Goal: Task Accomplishment & Management: Complete application form

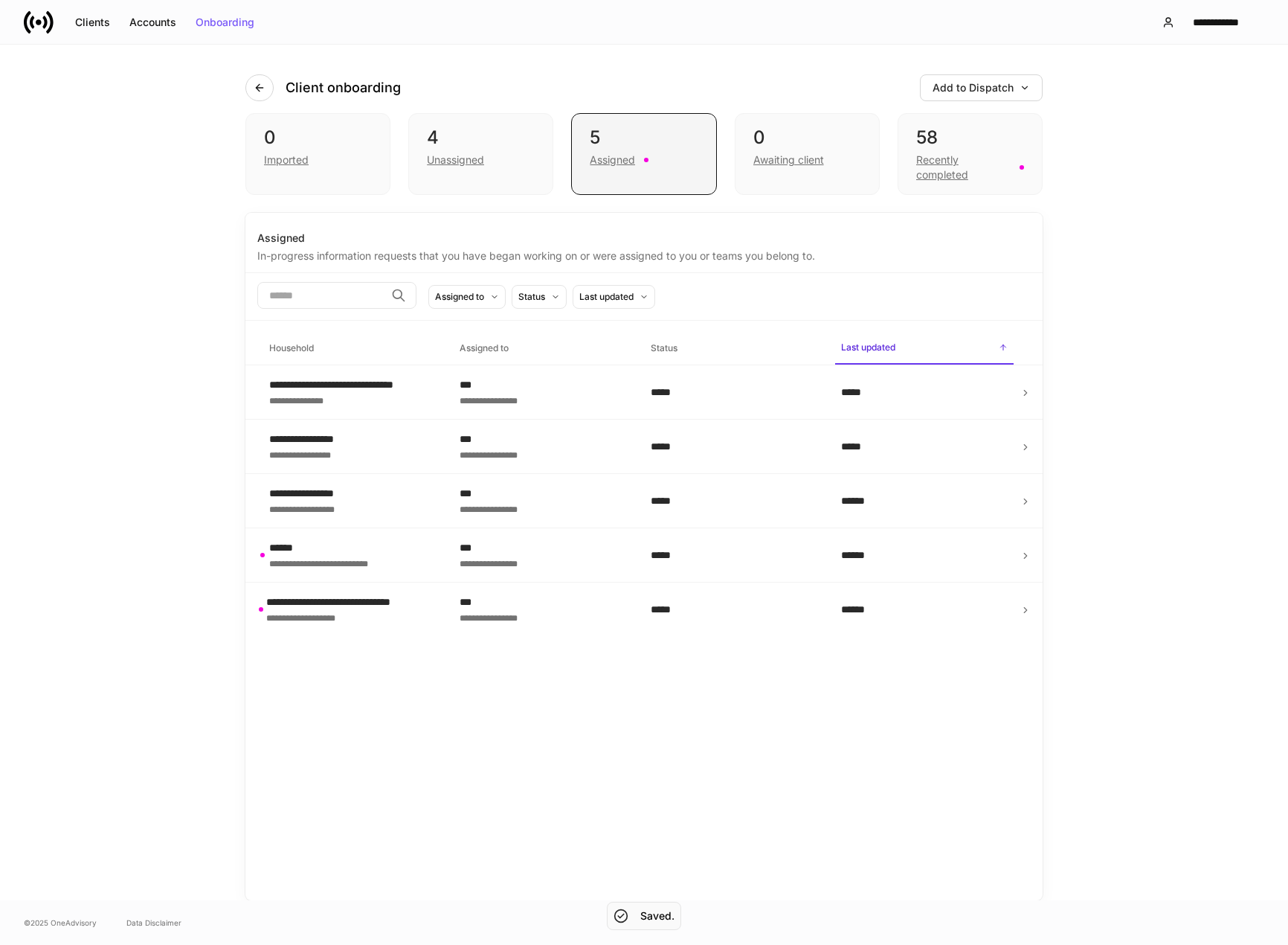
click at [631, 165] on div "Assigned" at bounding box center [612, 160] width 45 height 15
click at [945, 156] on div "Recently completed" at bounding box center [964, 167] width 95 height 29
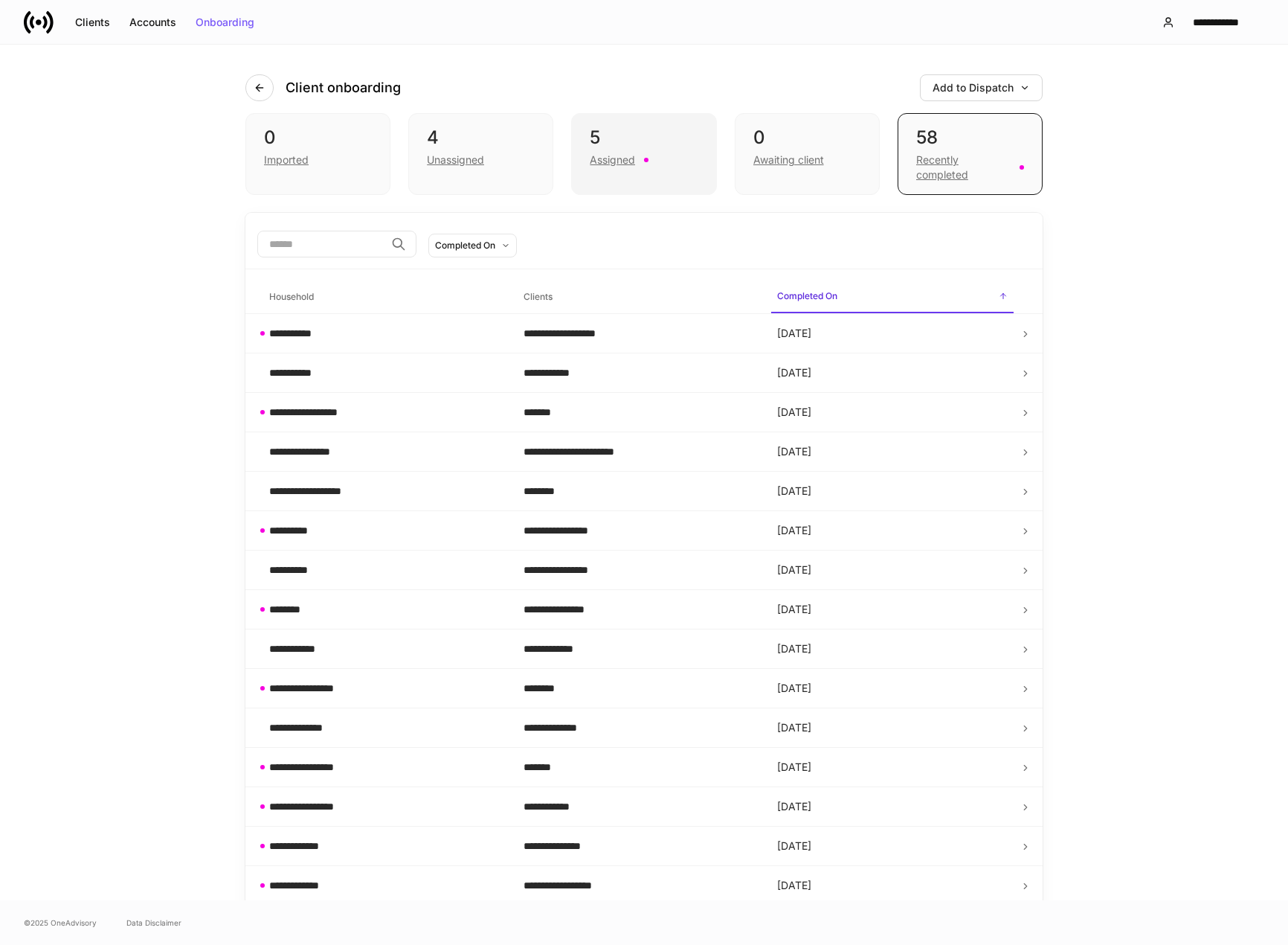
click at [614, 160] on div "Assigned" at bounding box center [612, 160] width 45 height 15
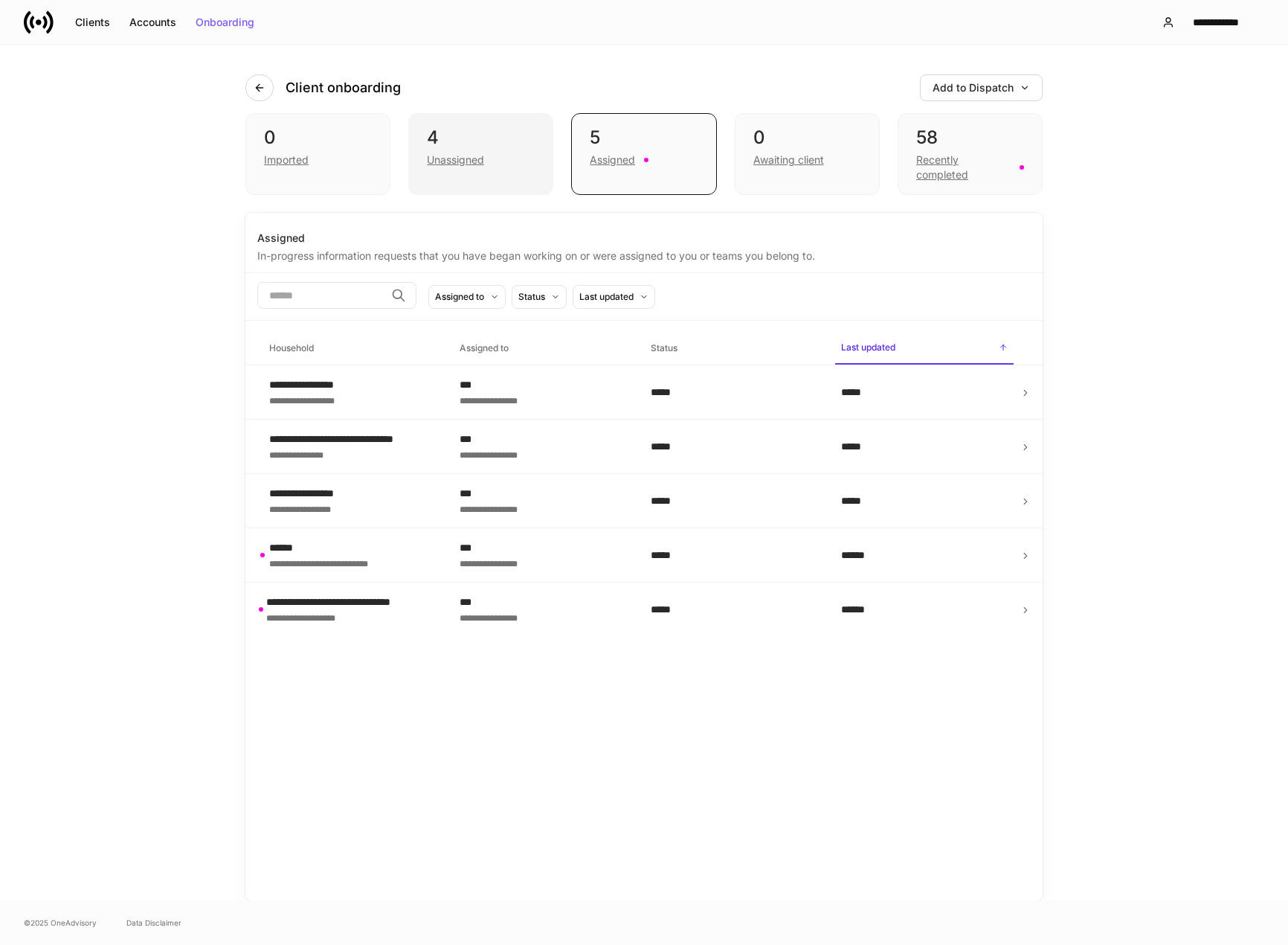
click at [467, 166] on div "Unassigned" at bounding box center [456, 160] width 57 height 15
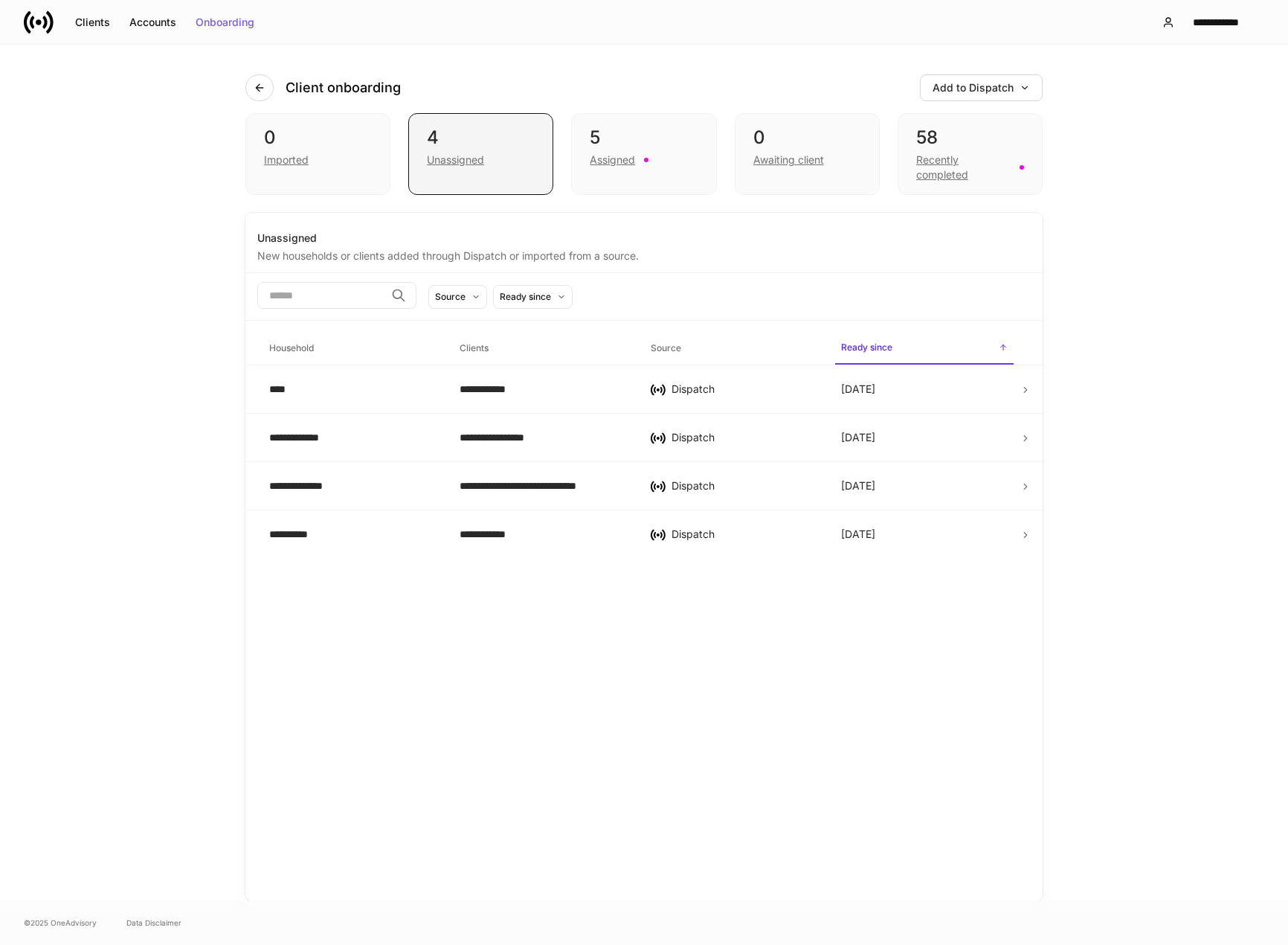
click at [453, 162] on div "Unassigned" at bounding box center [456, 160] width 57 height 15
click at [619, 162] on div "Assigned" at bounding box center [612, 160] width 45 height 15
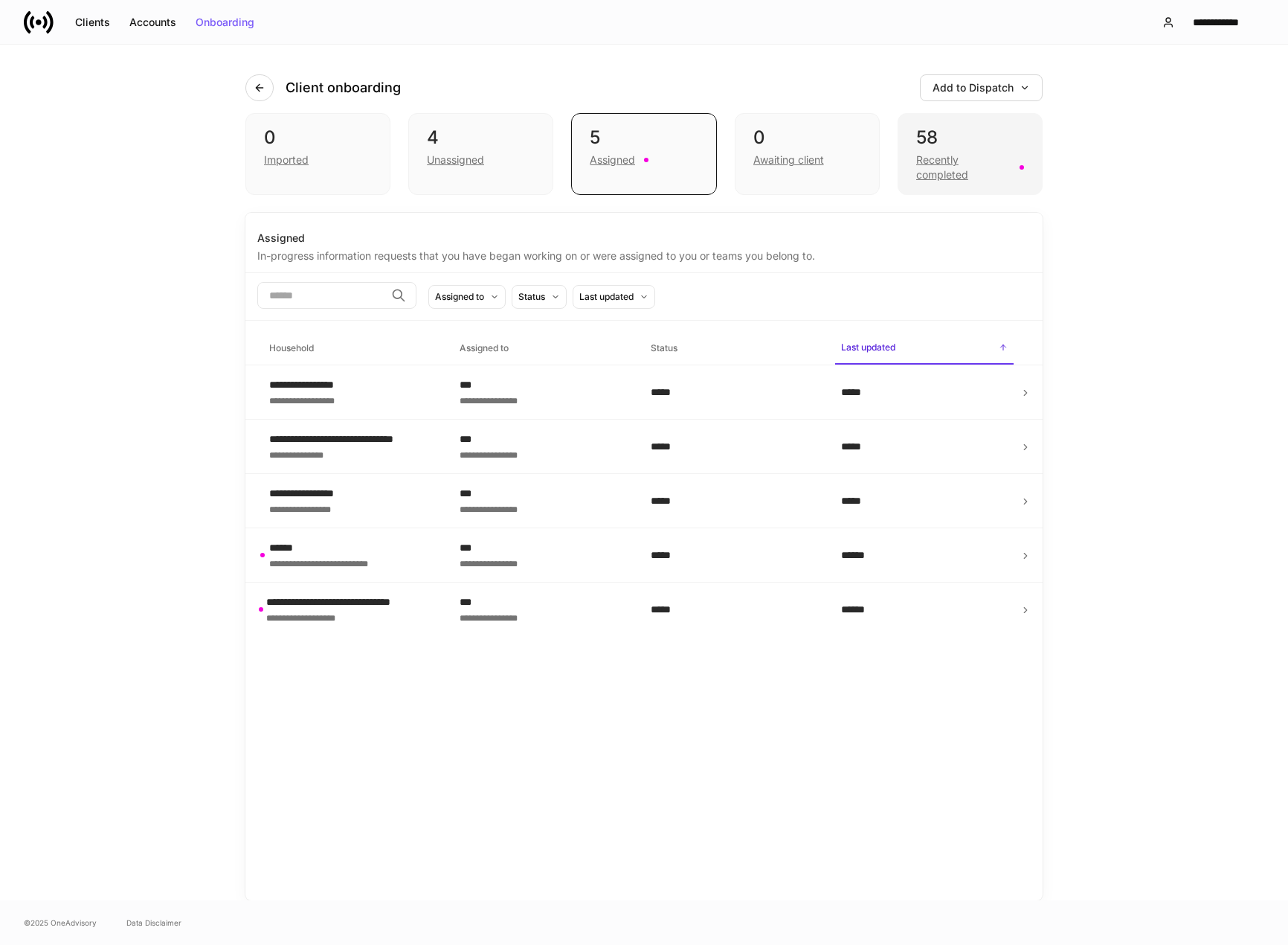
click at [941, 174] on div "Recently completed" at bounding box center [964, 167] width 95 height 29
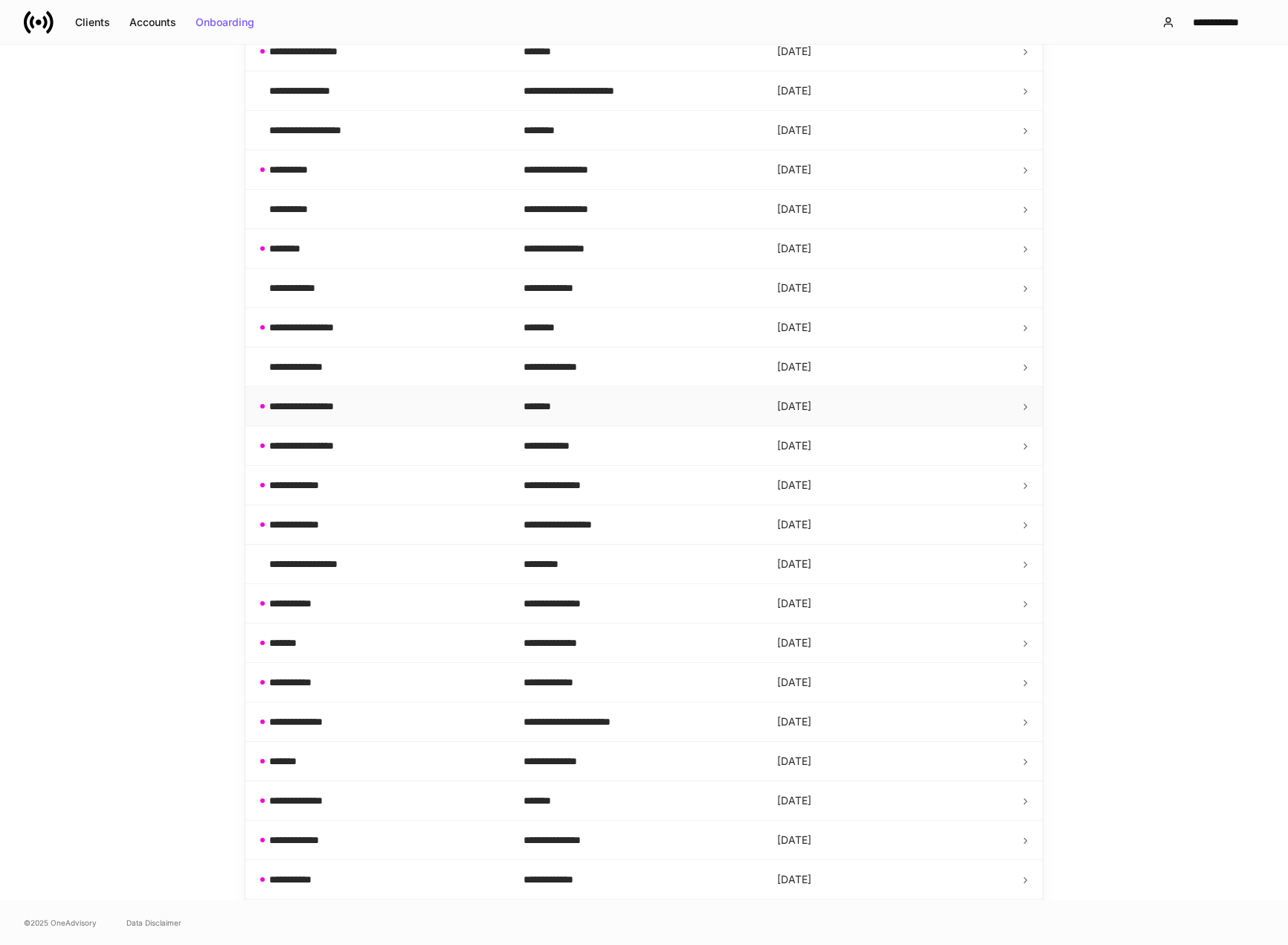
scroll to position [438, 0]
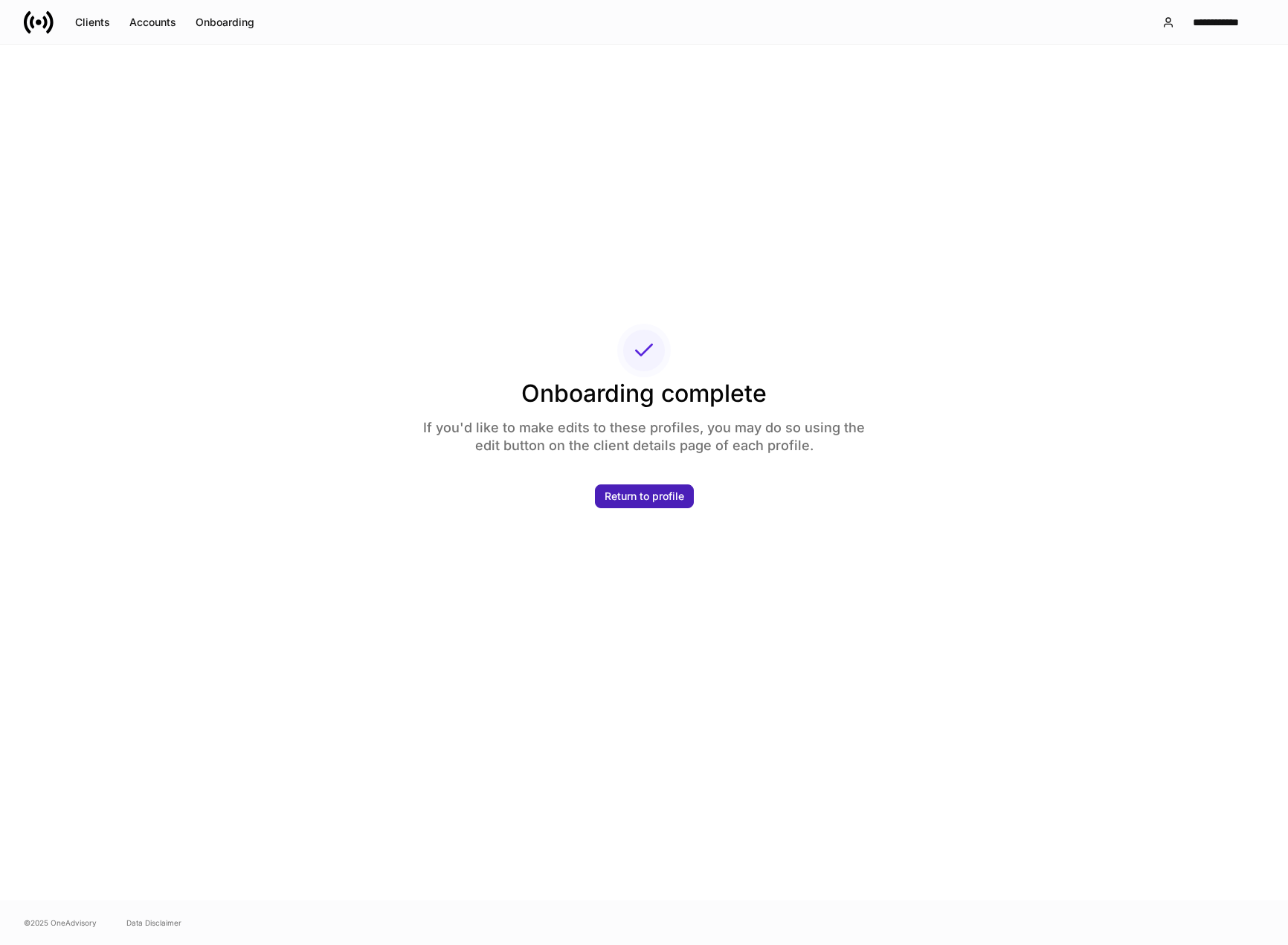
click at [626, 500] on div "Return to profile" at bounding box center [645, 496] width 80 height 10
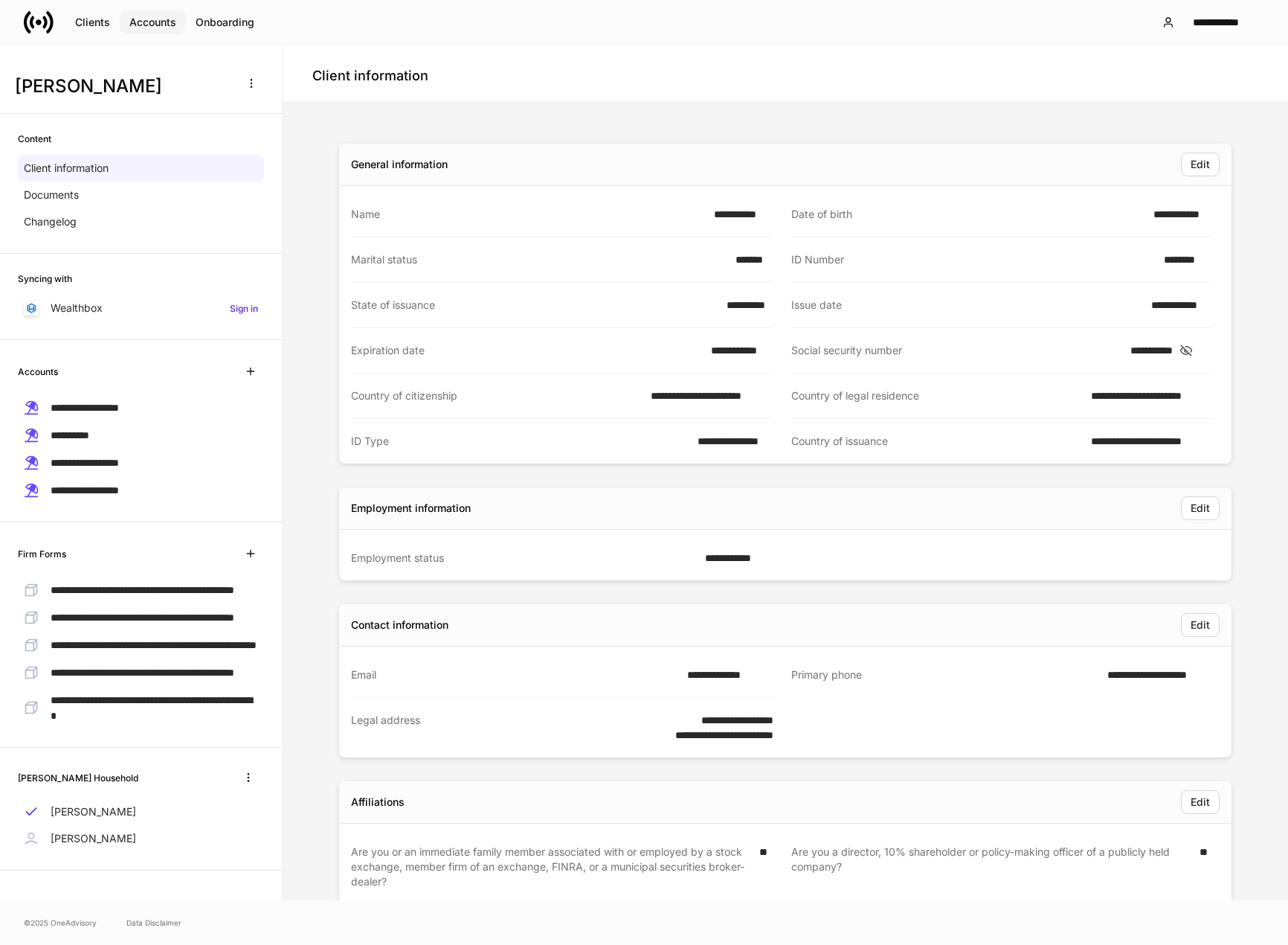
click at [157, 21] on div "Accounts" at bounding box center [153, 22] width 47 height 10
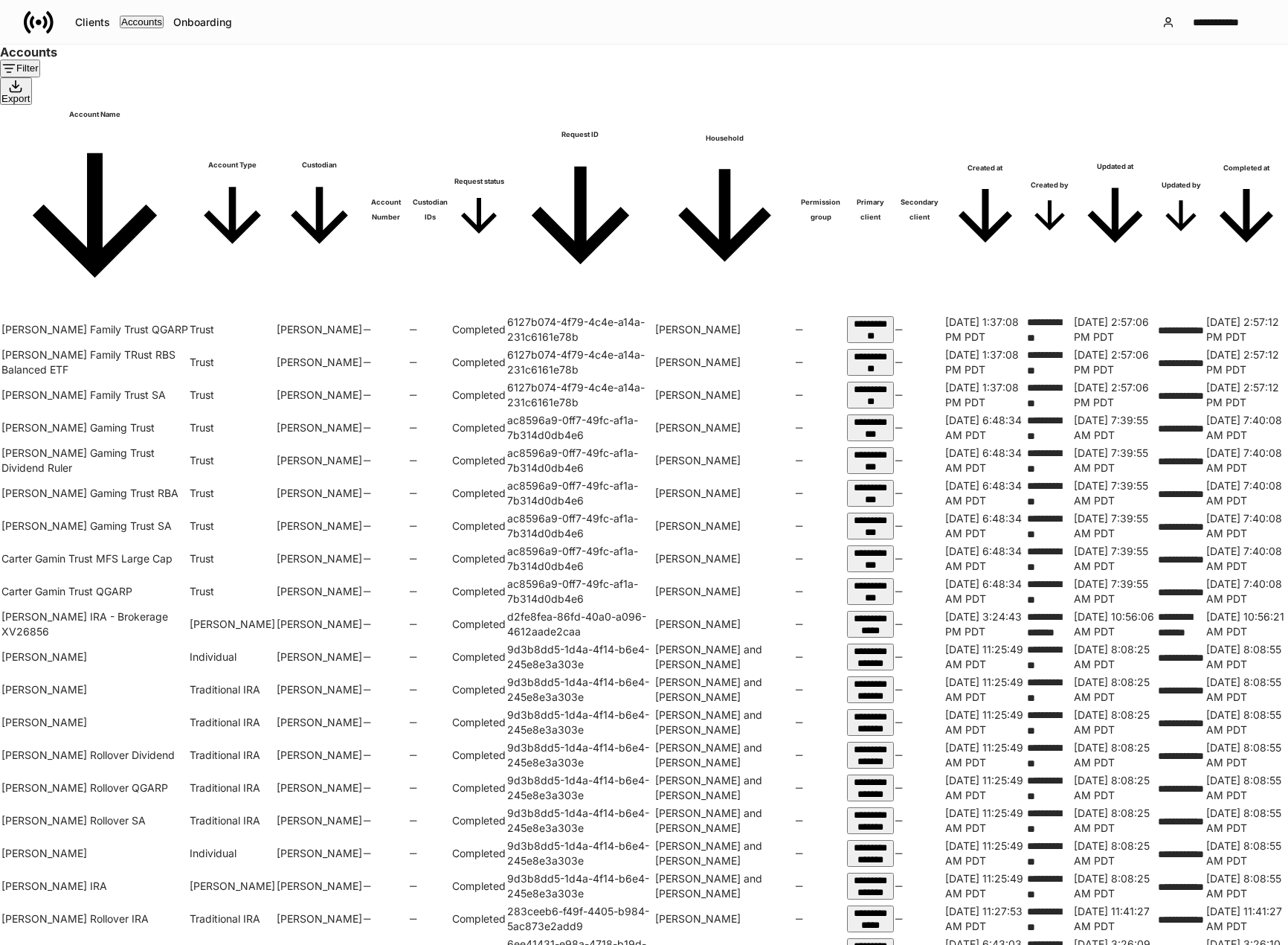
scroll to position [649, 0]
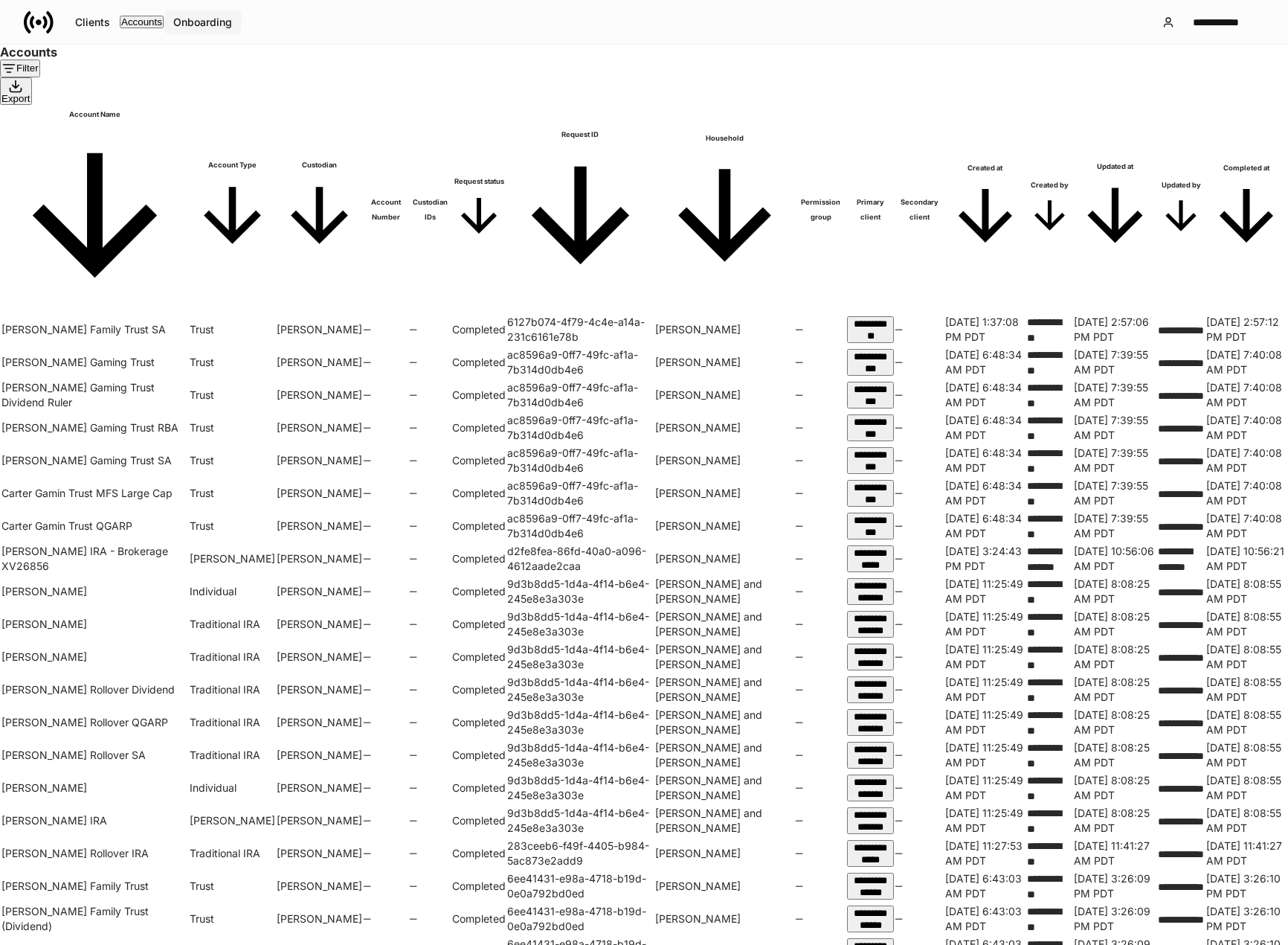
click at [215, 25] on div "Onboarding" at bounding box center [203, 22] width 59 height 10
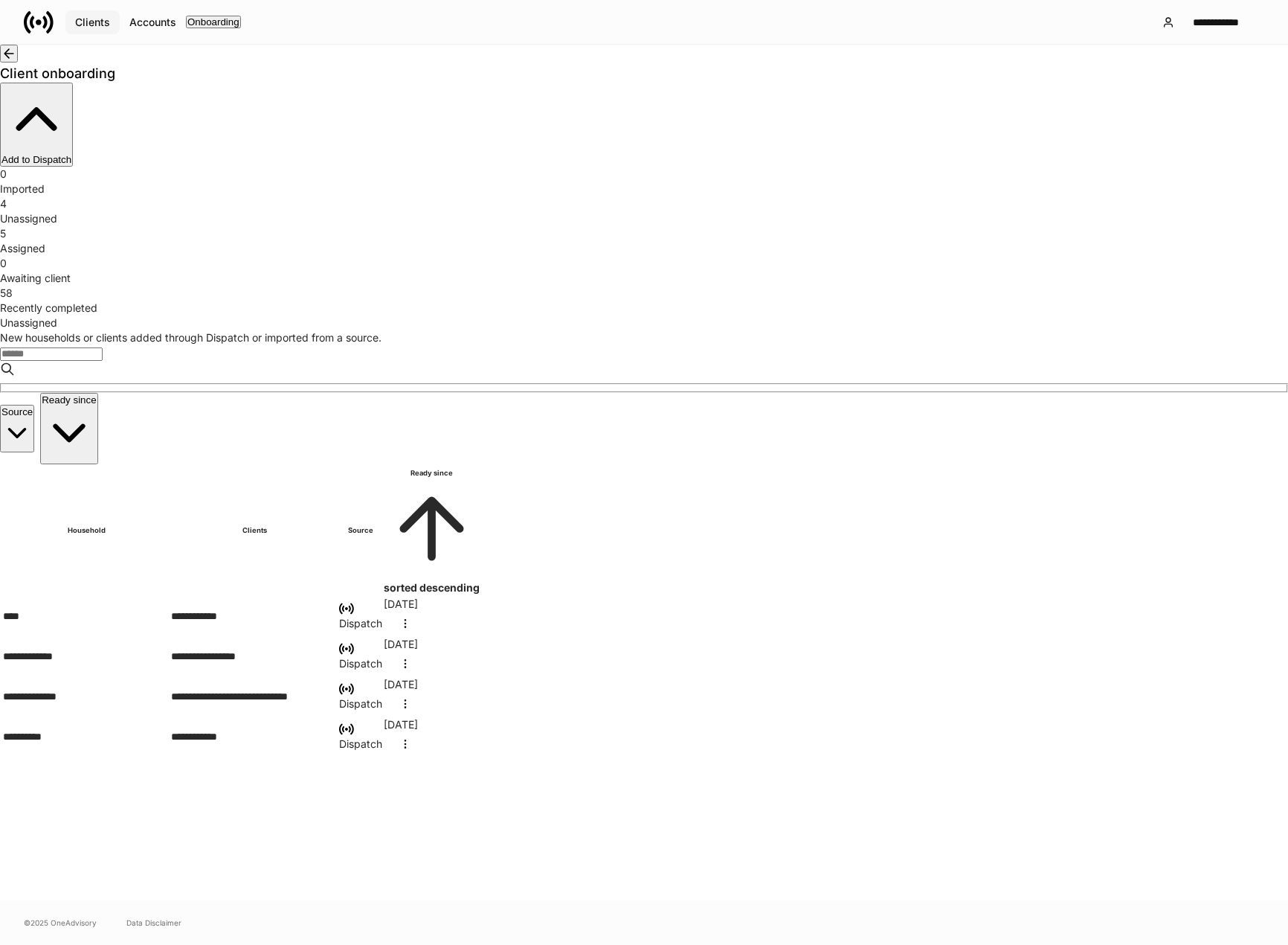
click at [107, 24] on div "Clients" at bounding box center [92, 22] width 35 height 10
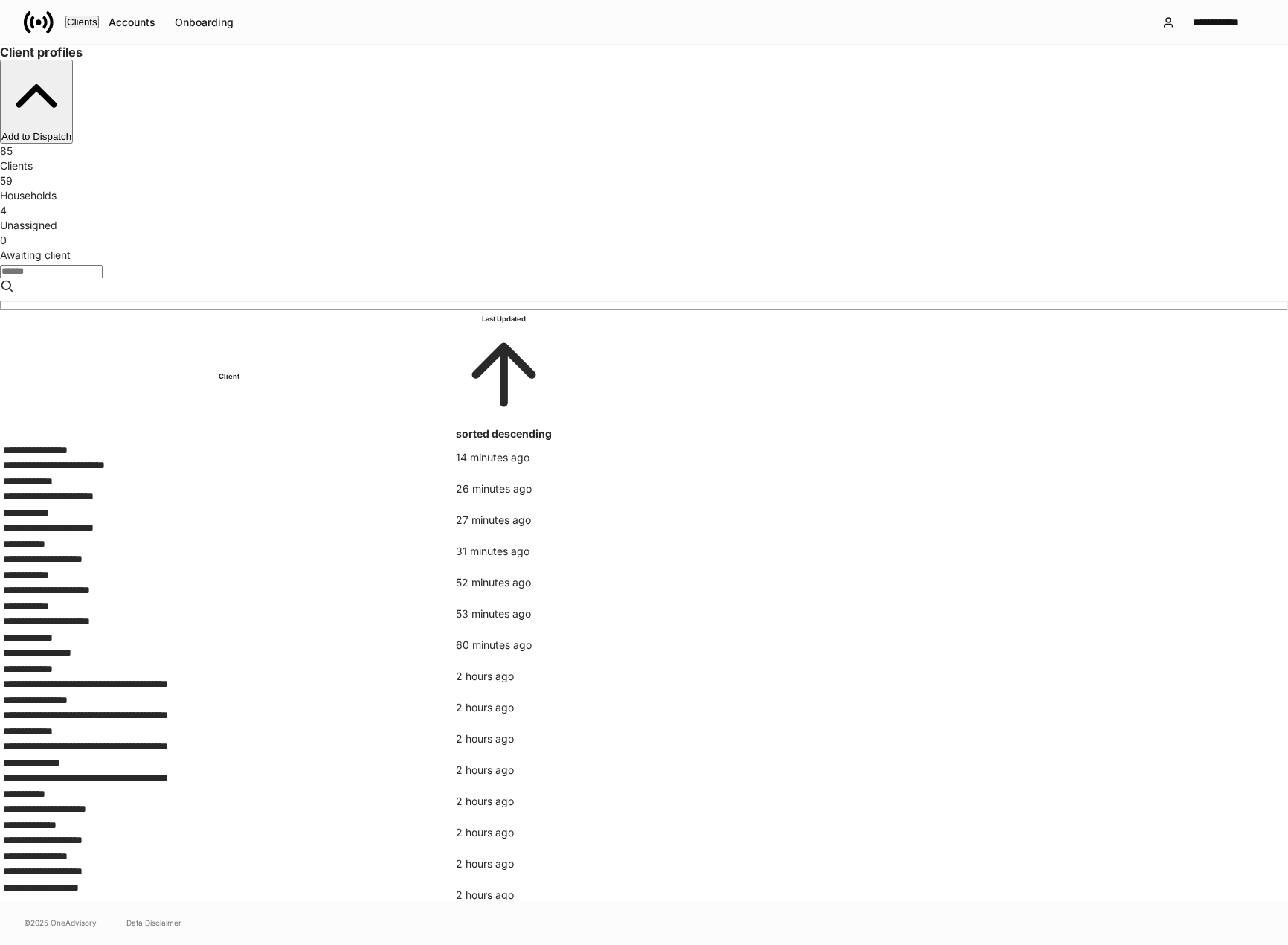
click at [103, 265] on input "search" at bounding box center [51, 271] width 103 height 14
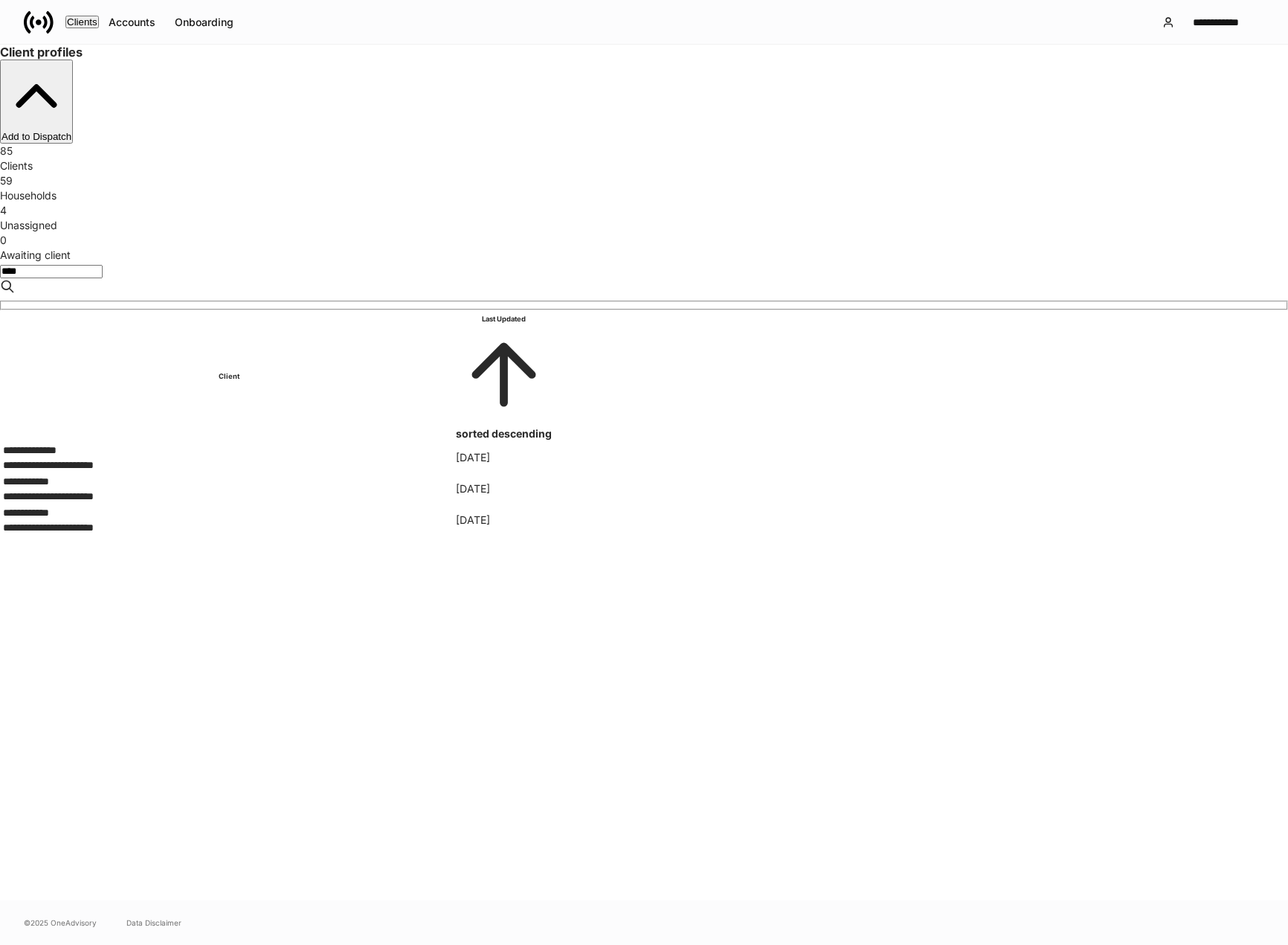
type input "****"
click at [355, 489] on div "**********" at bounding box center [229, 496] width 452 height 15
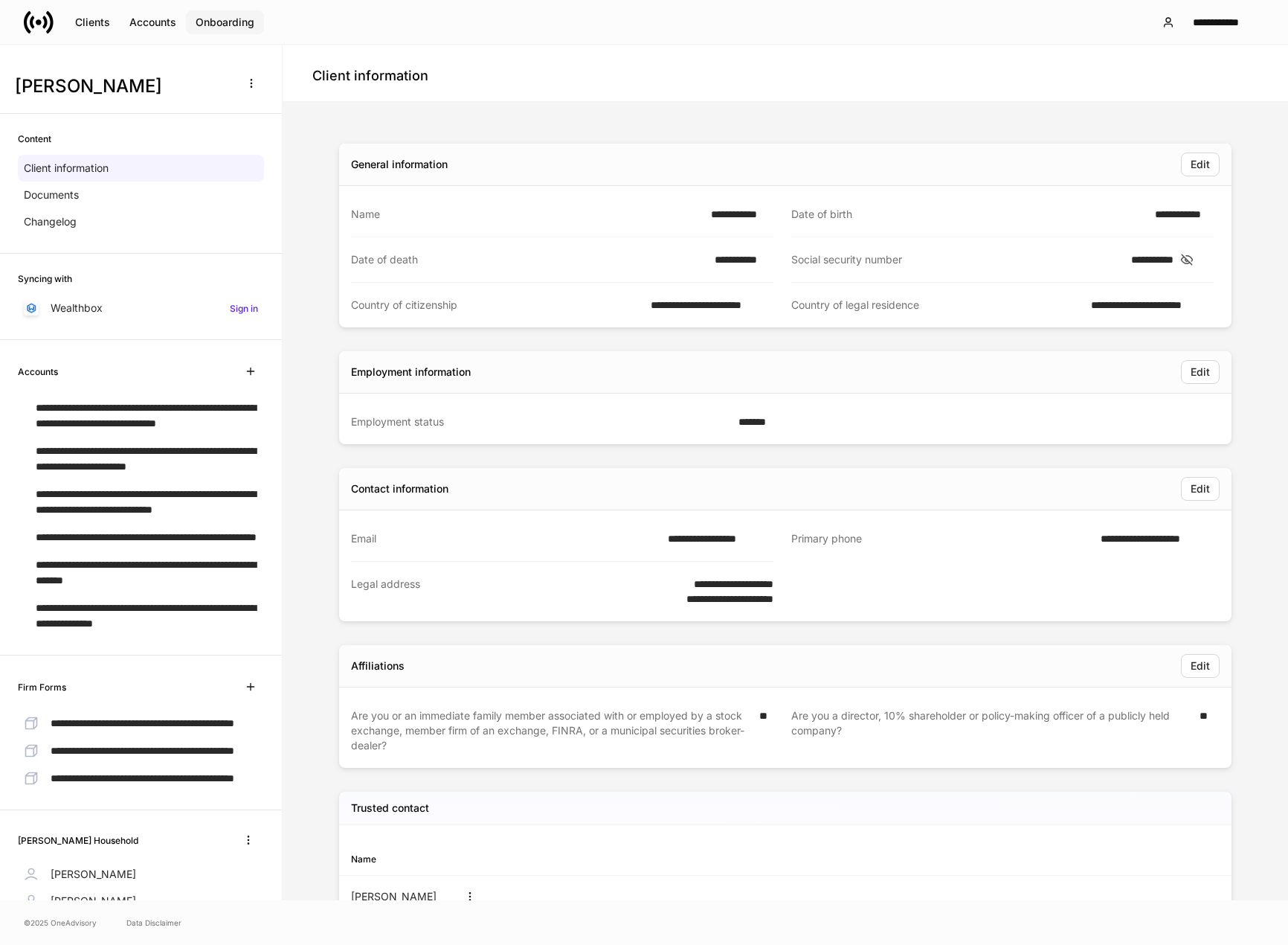
click at [225, 21] on div "Onboarding" at bounding box center [225, 22] width 59 height 10
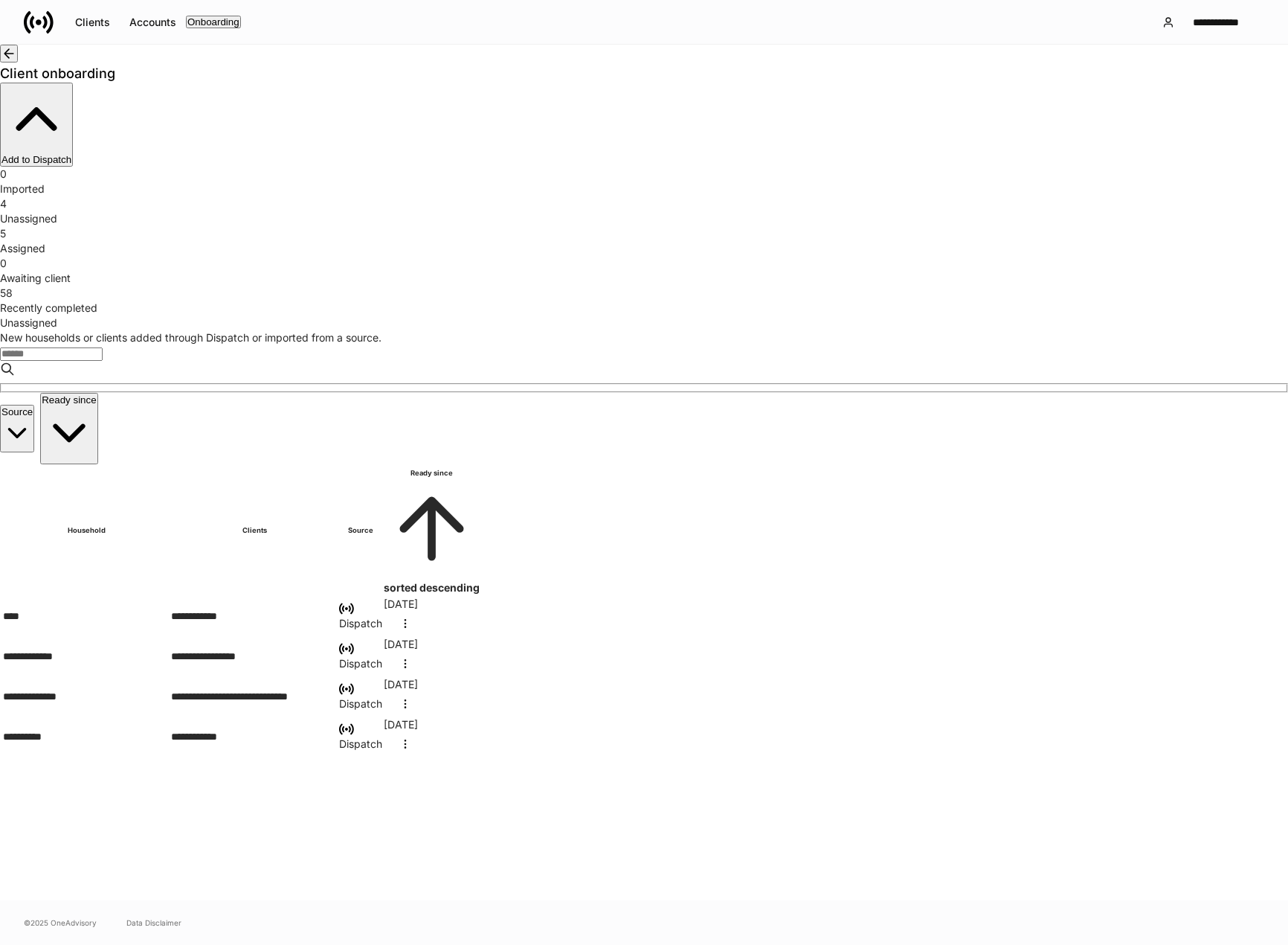
click at [939, 301] on div "Recently completed" at bounding box center [644, 308] width 1288 height 15
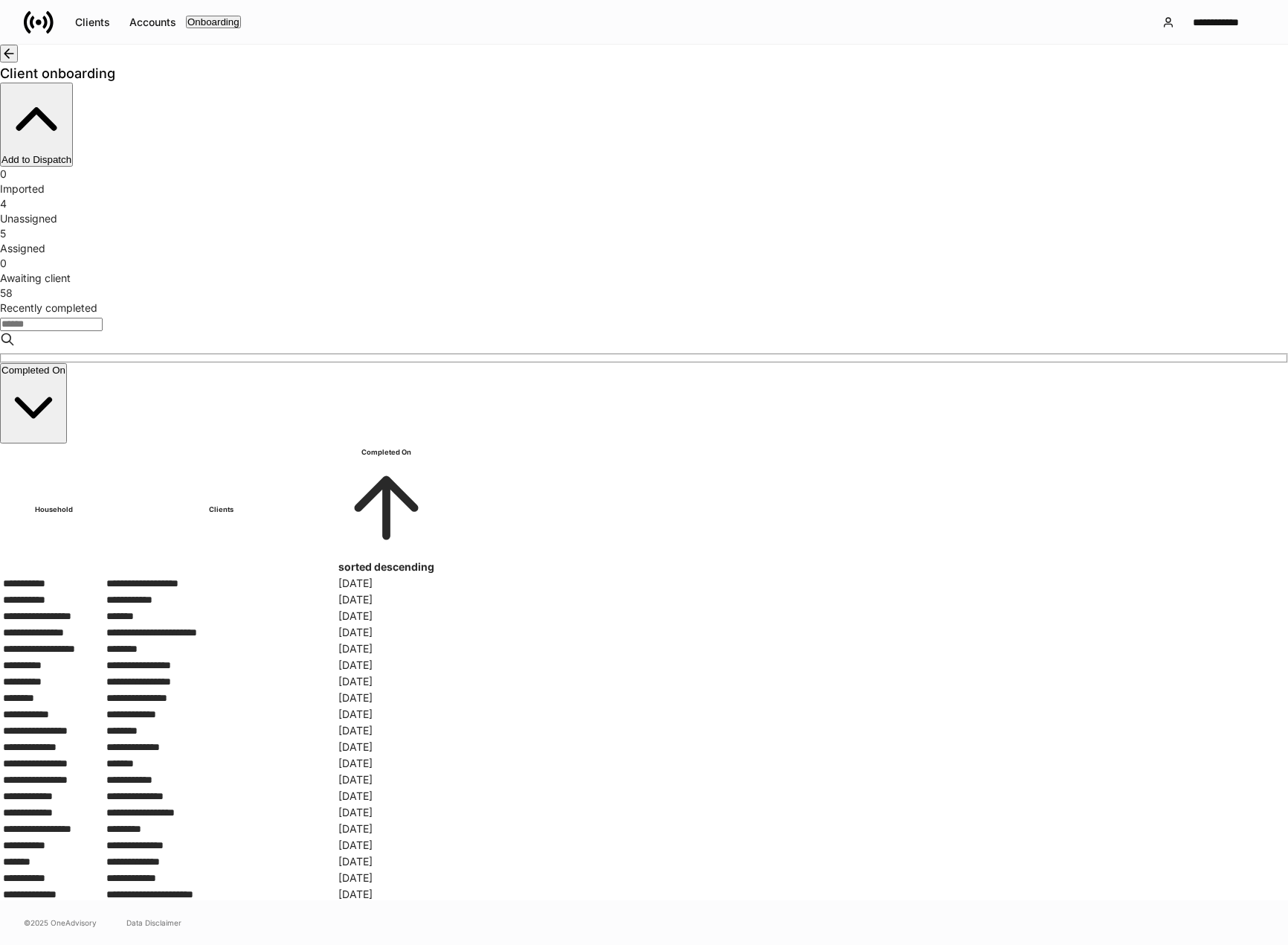
click at [598, 241] on div "Assigned" at bounding box center [644, 248] width 1288 height 15
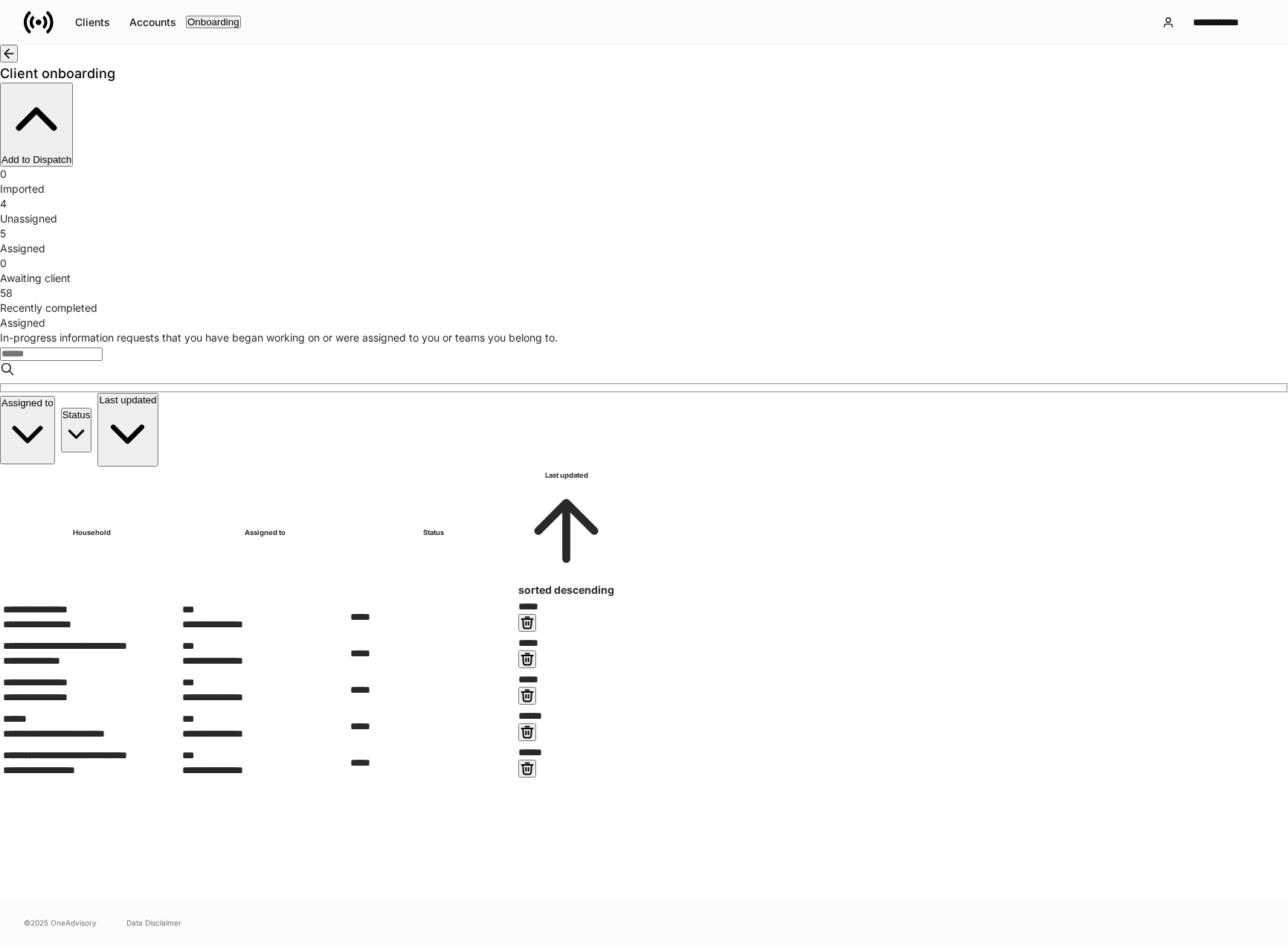
click at [461, 212] on div "Unassigned" at bounding box center [644, 219] width 1288 height 15
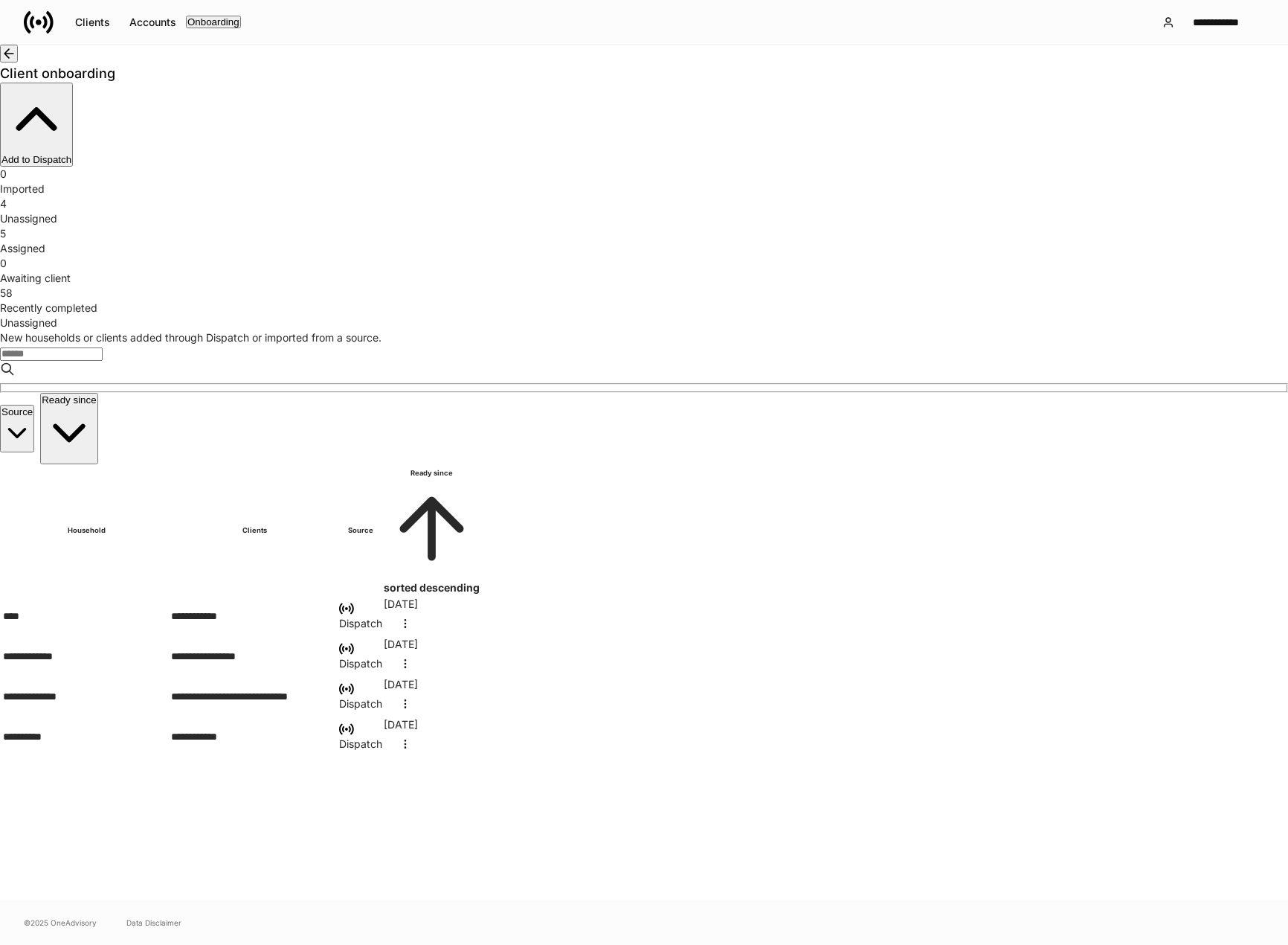
click at [936, 301] on div "Recently completed" at bounding box center [644, 308] width 1288 height 15
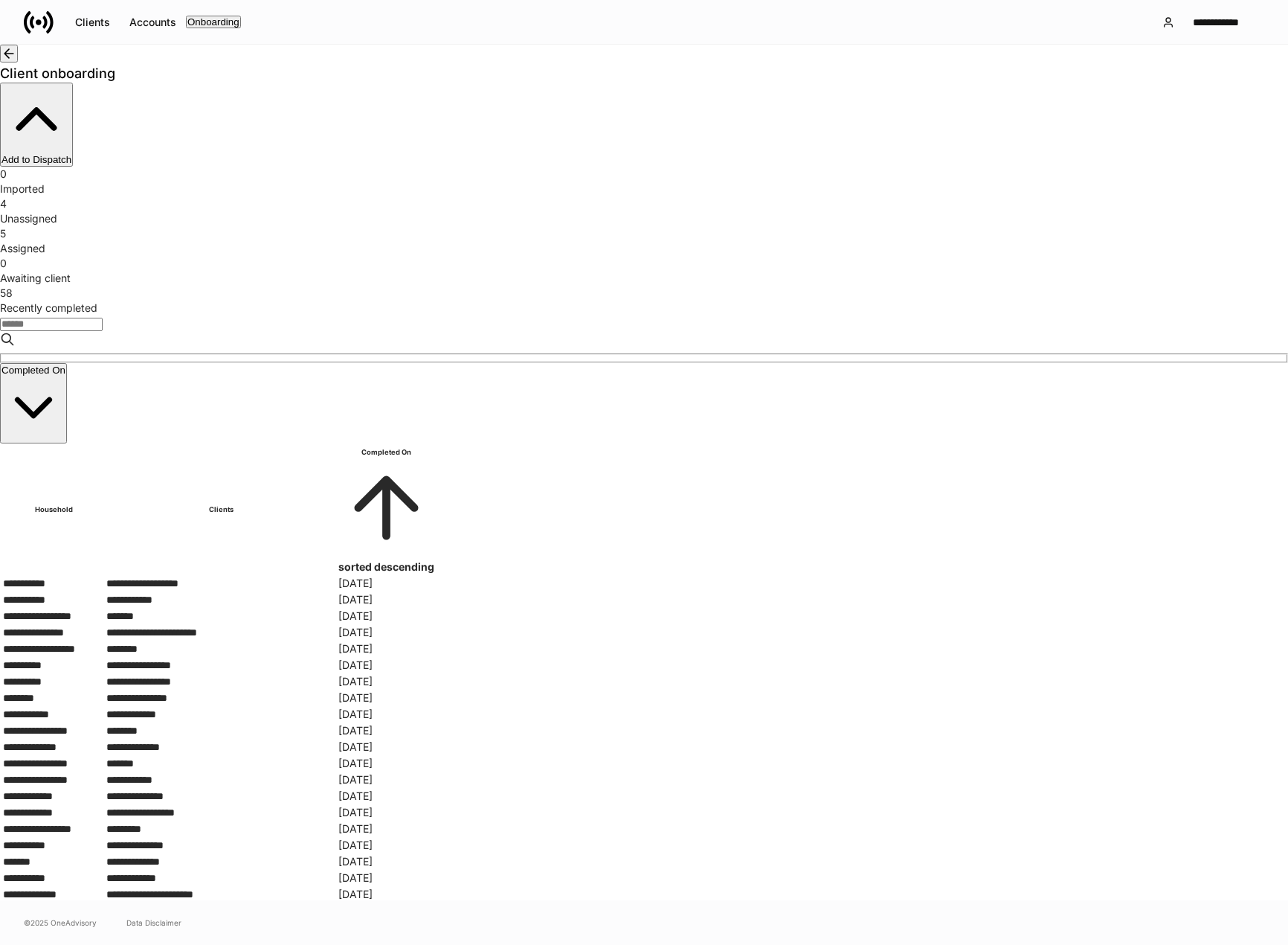
click at [764, 271] on div "Awaiting client" at bounding box center [644, 278] width 1288 height 15
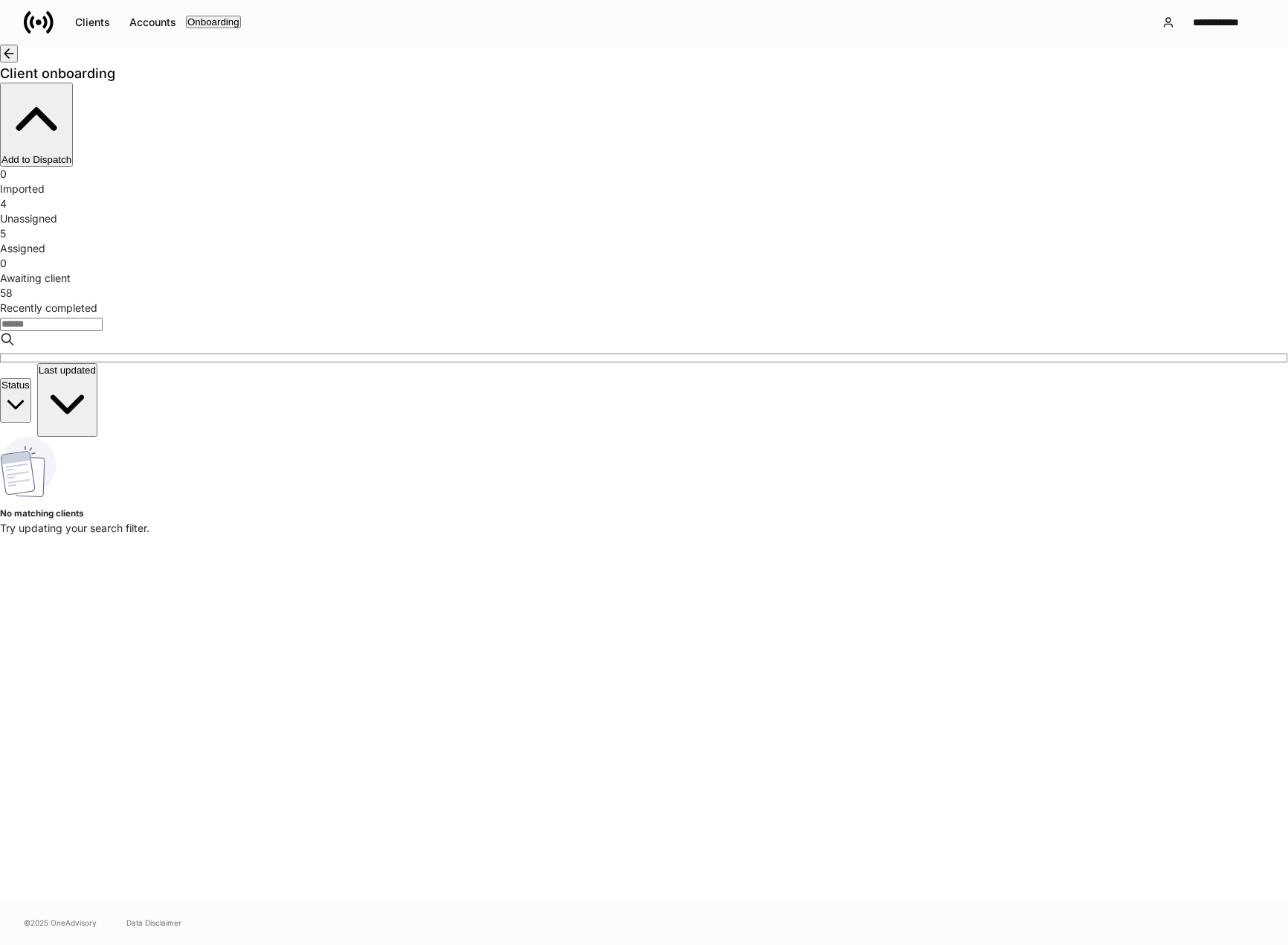
click at [638, 241] on div "Assigned" at bounding box center [644, 248] width 1288 height 15
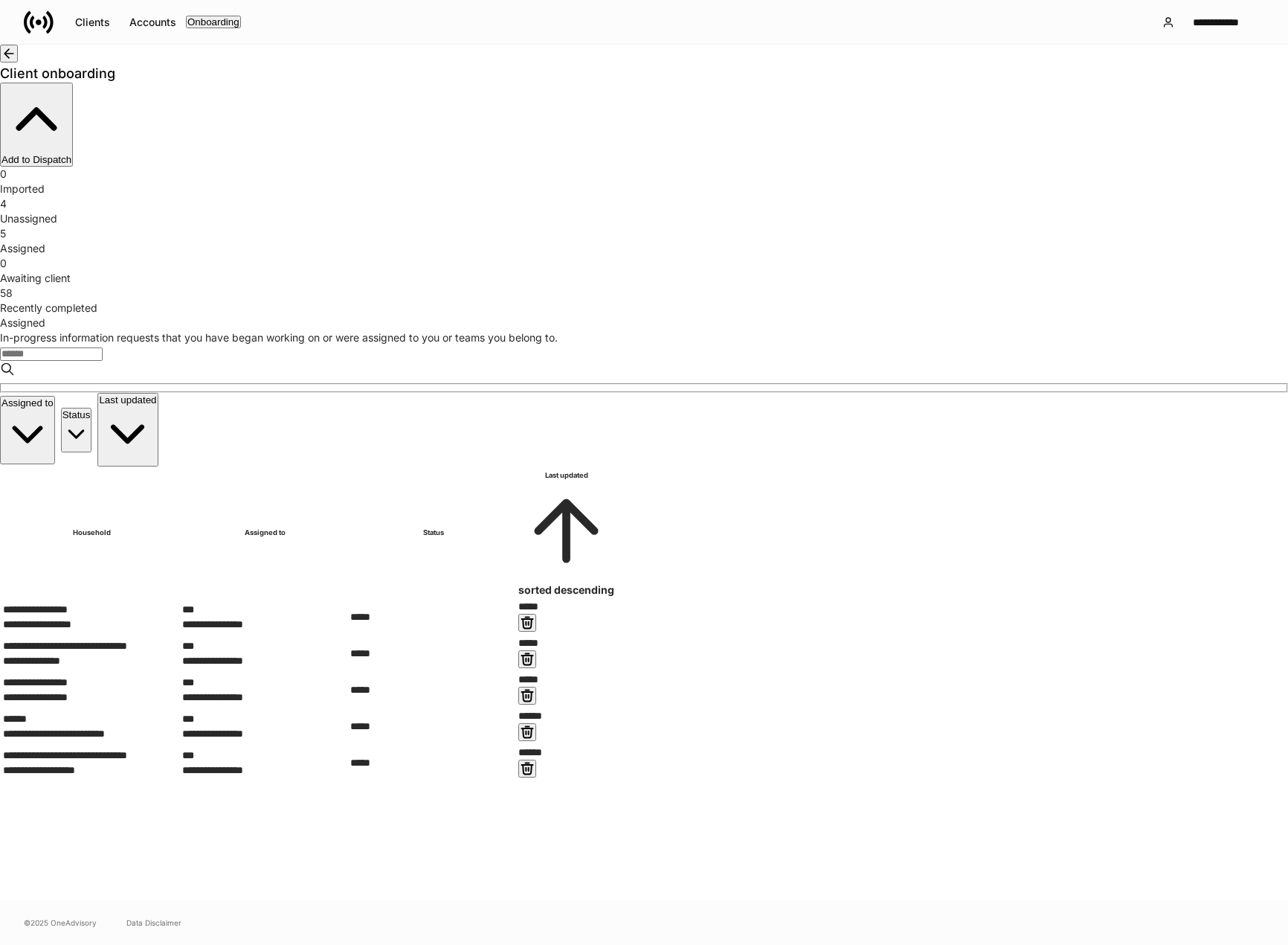
click at [166, 653] on div "**********" at bounding box center [84, 660] width 163 height 15
click at [180, 711] on div "**********" at bounding box center [92, 725] width 178 height 29
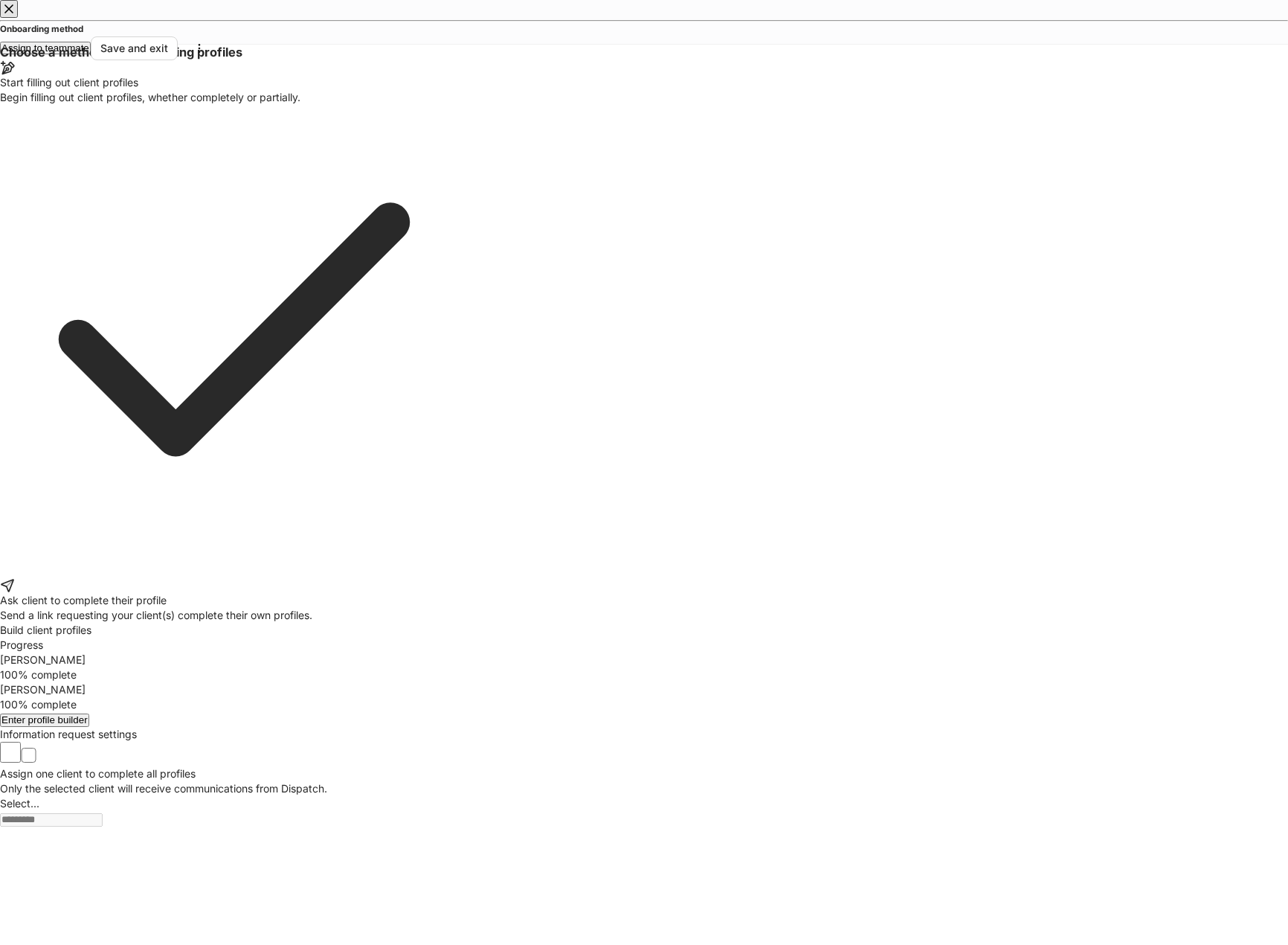
click at [89, 714] on button "Enter profile builder" at bounding box center [45, 720] width 89 height 13
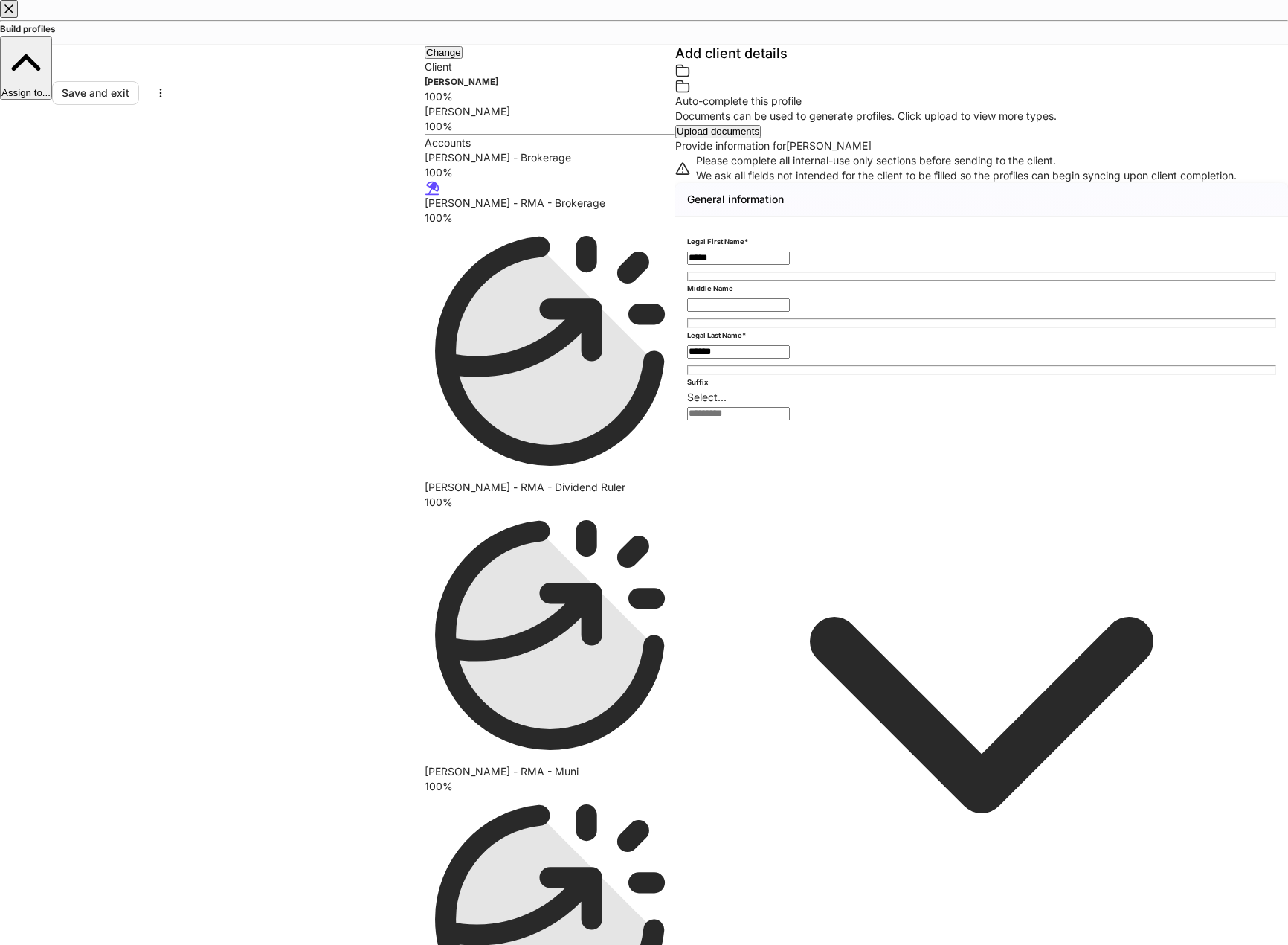
scroll to position [149, 0]
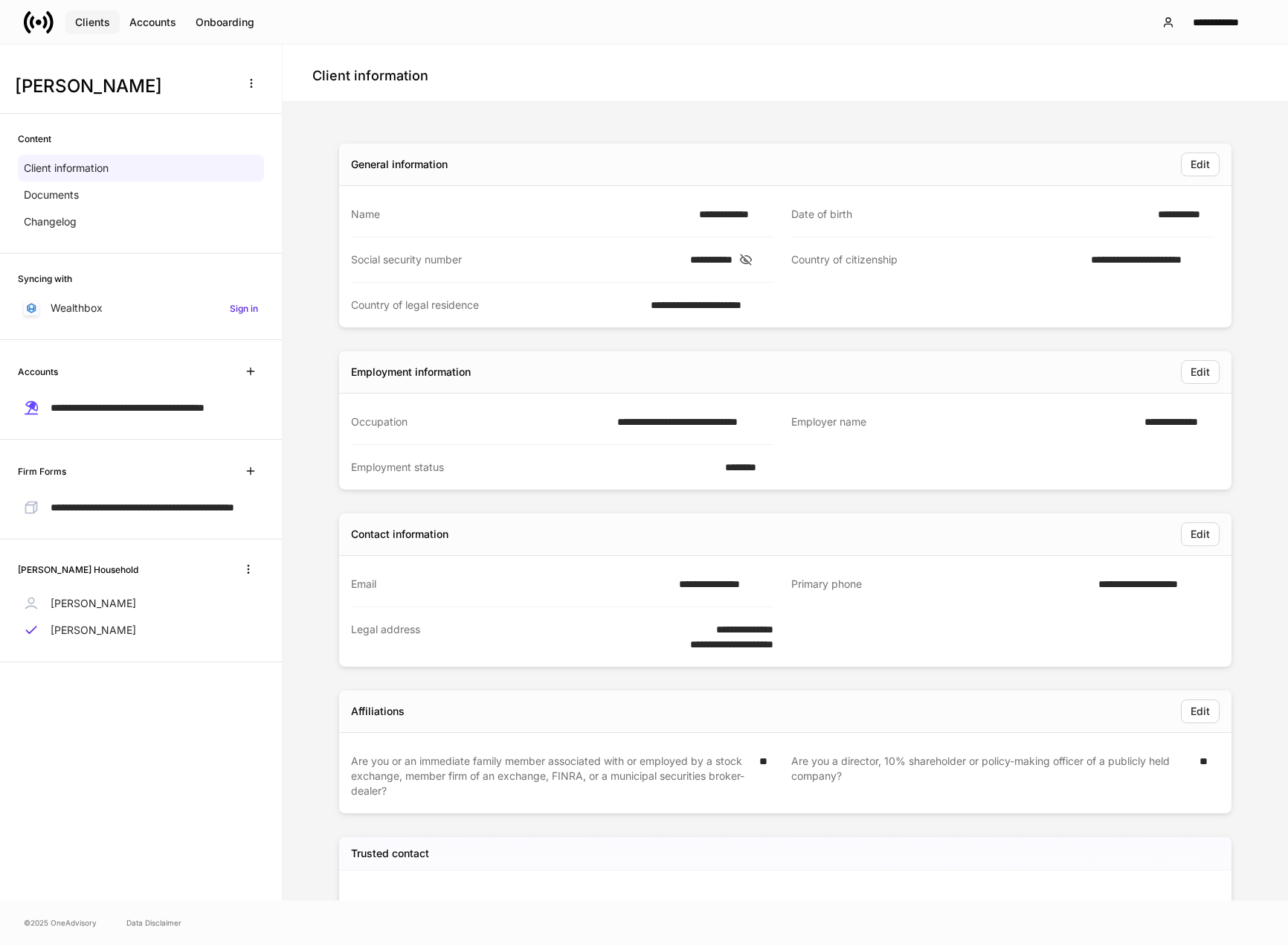
click at [98, 20] on div "Clients" at bounding box center [92, 22] width 35 height 10
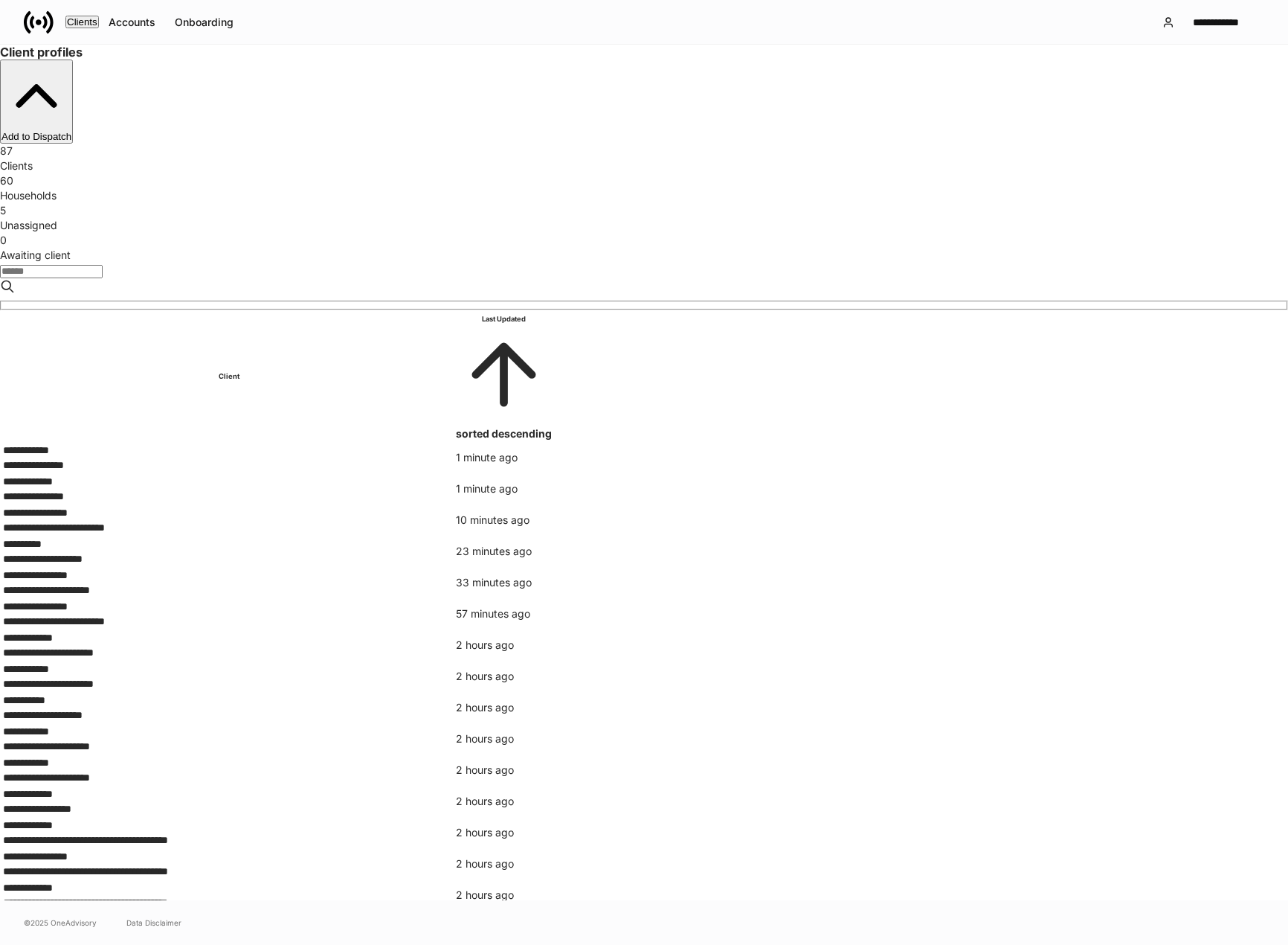
click at [699, 218] on div "Unassigned" at bounding box center [644, 225] width 1288 height 15
